Goal: Task Accomplishment & Management: Manage account settings

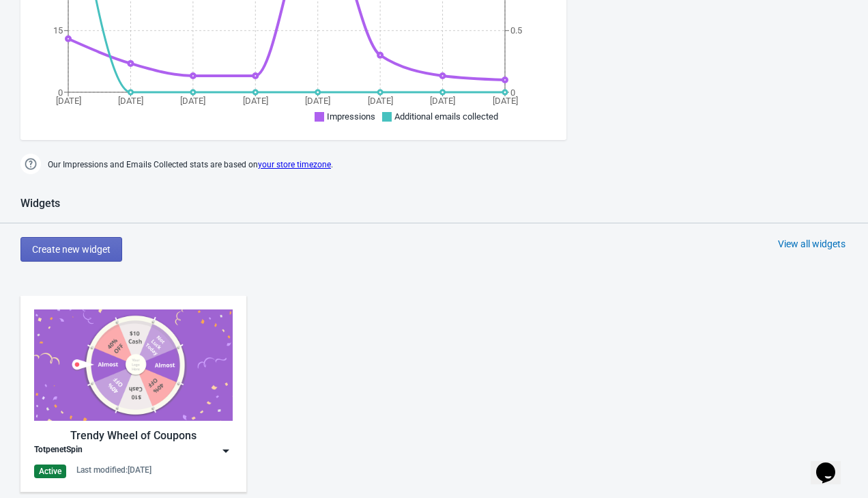
scroll to position [496, 0]
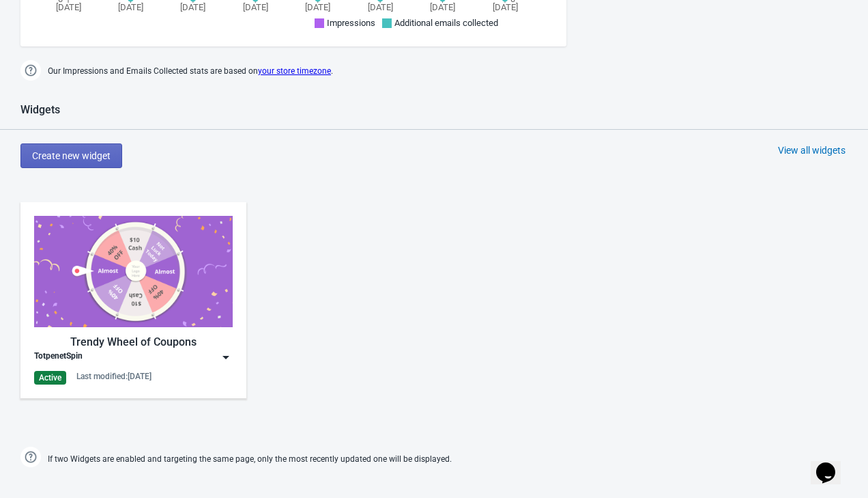
click at [180, 321] on img at bounding box center [133, 271] width 199 height 111
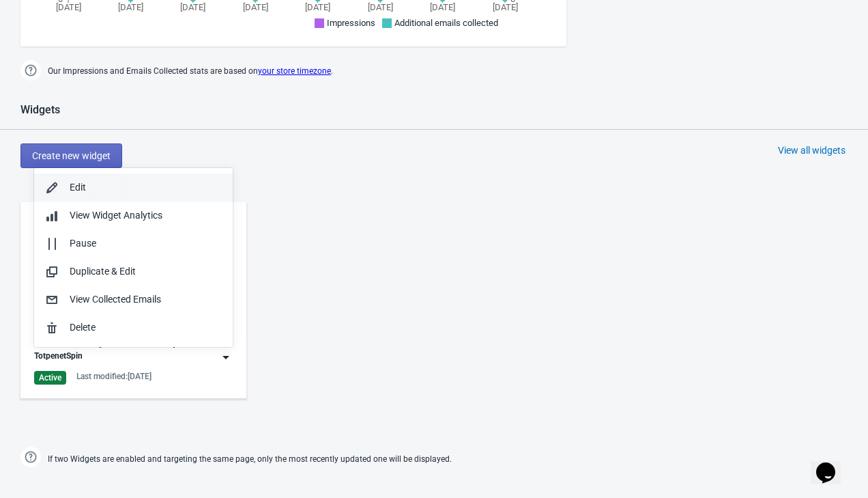
click at [134, 192] on div "Edit" at bounding box center [146, 187] width 152 height 14
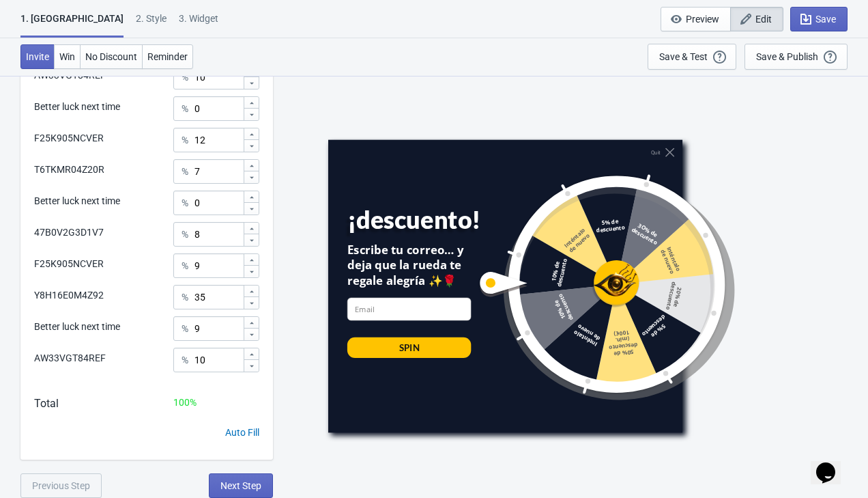
scroll to position [750, 0]
click at [203, 297] on input "35" at bounding box center [218, 297] width 49 height 25
type input "25"
click at [223, 332] on input "9" at bounding box center [218, 328] width 49 height 25
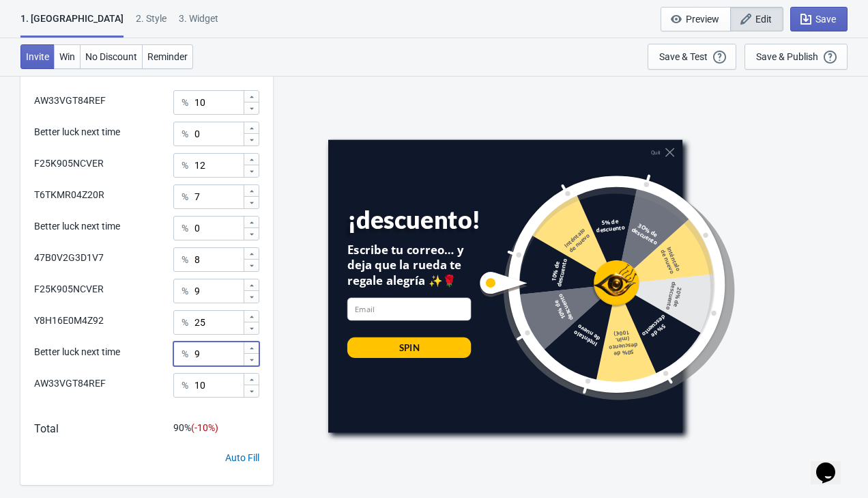
scroll to position [724, 0]
click at [229, 139] on input "0" at bounding box center [218, 134] width 49 height 25
type input "10"
click at [831, 14] on span "Save" at bounding box center [826, 19] width 20 height 11
